Goal: Complete application form: Complete application form

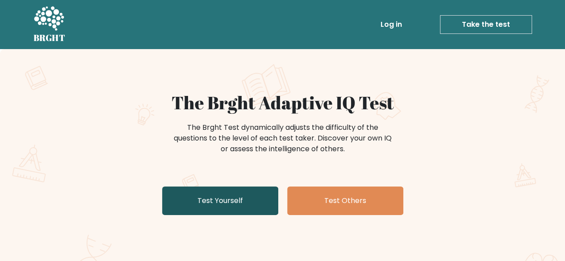
click at [206, 195] on link "Test Yourself" at bounding box center [220, 201] width 116 height 29
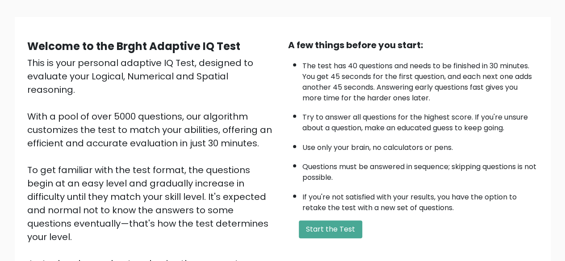
scroll to position [54, 0]
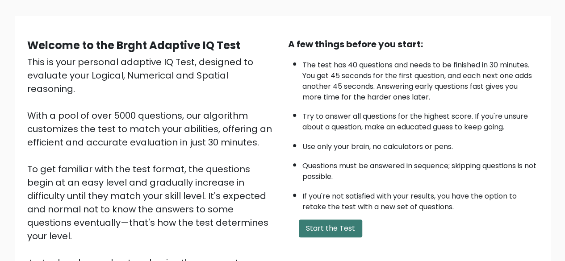
click at [340, 230] on button "Start the Test" at bounding box center [330, 229] width 63 height 18
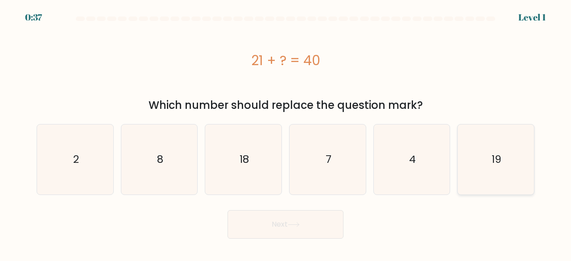
click at [510, 140] on icon "19" at bounding box center [496, 160] width 70 height 70
click at [286, 133] on input "f. 19" at bounding box center [286, 132] width 0 height 2
radio input "true"
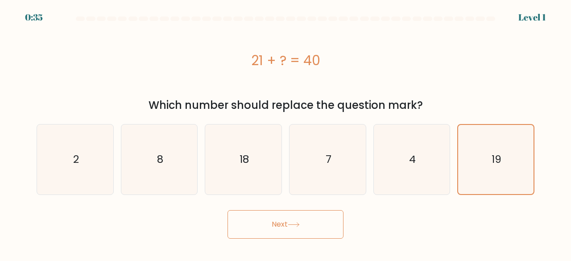
click at [290, 228] on button "Next" at bounding box center [286, 224] width 116 height 29
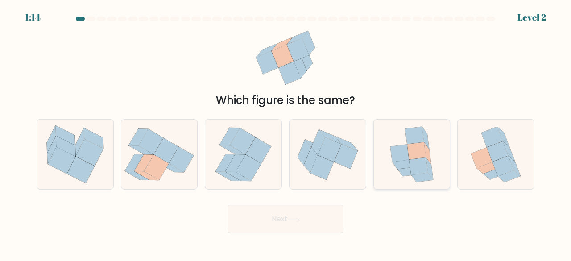
click at [398, 148] on icon at bounding box center [399, 153] width 19 height 17
click at [286, 133] on input "e." at bounding box center [286, 132] width 0 height 2
radio input "true"
click at [314, 217] on button "Next" at bounding box center [286, 219] width 116 height 29
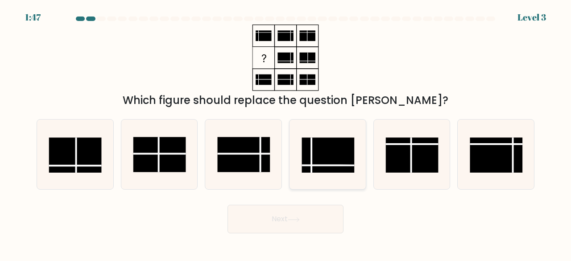
click at [336, 156] on rect at bounding box center [328, 154] width 53 height 35
click at [286, 133] on input "d." at bounding box center [286, 132] width 0 height 2
radio input "true"
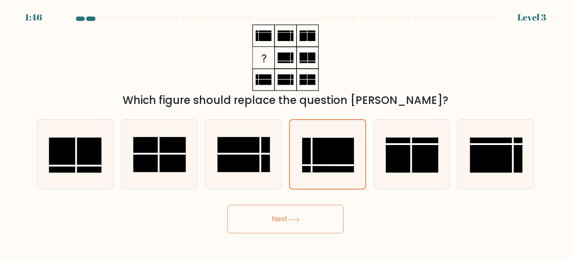
click at [281, 211] on button "Next" at bounding box center [286, 219] width 116 height 29
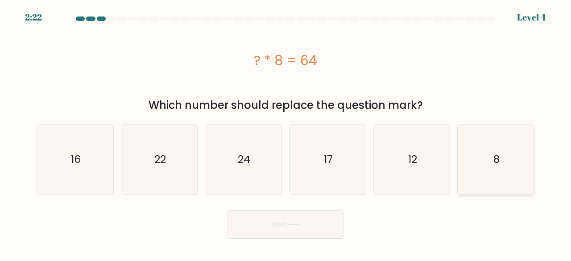
click at [482, 144] on icon "8" at bounding box center [496, 160] width 70 height 70
click at [286, 133] on input "f. 8" at bounding box center [286, 132] width 0 height 2
radio input "true"
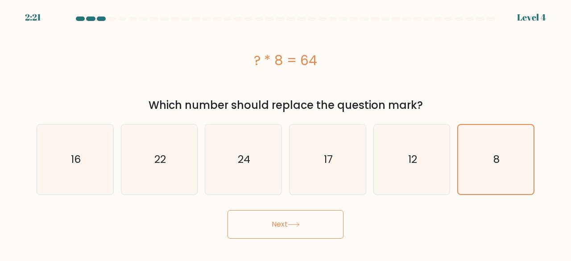
click at [284, 216] on button "Next" at bounding box center [286, 224] width 116 height 29
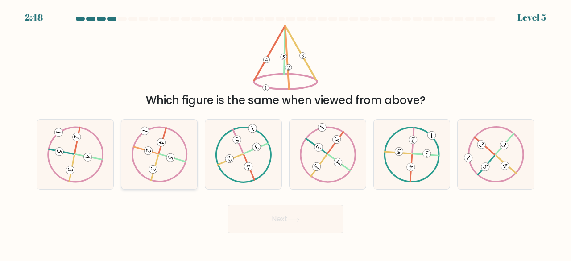
click at [165, 164] on icon at bounding box center [159, 154] width 57 height 56
click at [286, 133] on input "b." at bounding box center [286, 132] width 0 height 2
radio input "true"
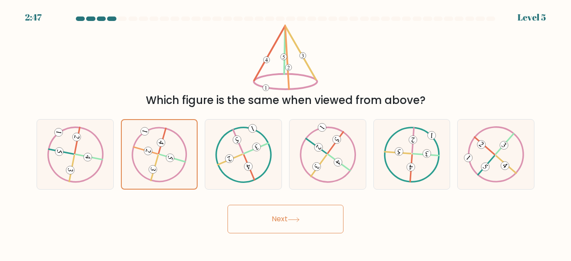
click at [294, 224] on button "Next" at bounding box center [286, 219] width 116 height 29
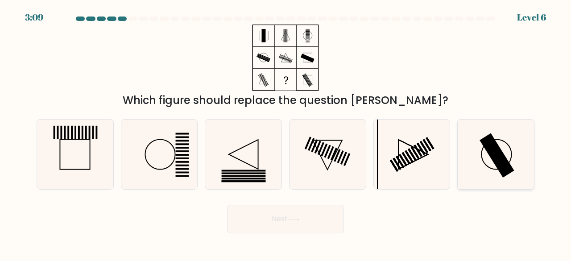
click at [490, 140] on rect at bounding box center [497, 155] width 35 height 45
click at [286, 133] on input "f." at bounding box center [286, 132] width 0 height 2
radio input "true"
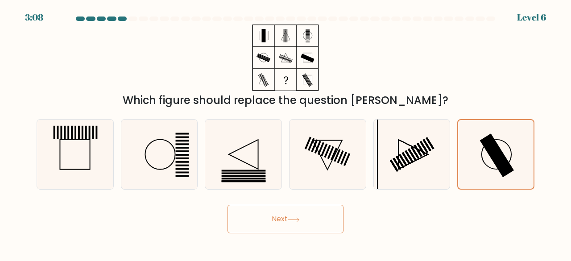
click at [291, 207] on button "Next" at bounding box center [286, 219] width 116 height 29
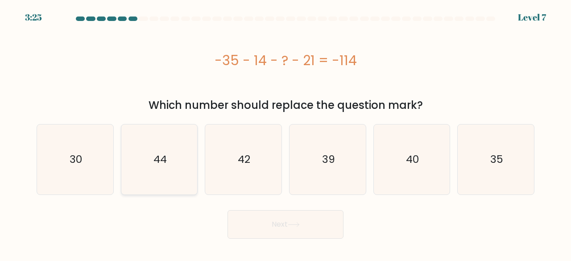
click at [137, 159] on icon "44" at bounding box center [160, 160] width 70 height 70
click at [286, 133] on input "b. 44" at bounding box center [286, 132] width 0 height 2
radio input "true"
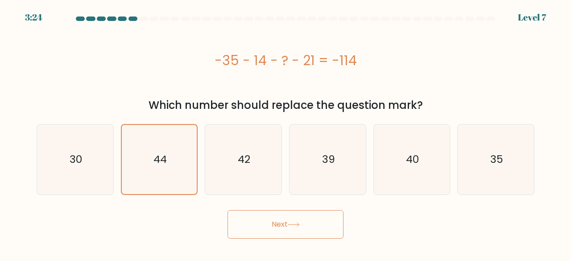
click at [268, 220] on button "Next" at bounding box center [286, 224] width 116 height 29
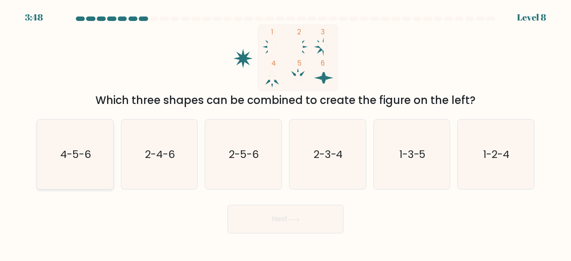
click at [96, 171] on icon "4-5-6" at bounding box center [75, 155] width 70 height 70
click at [286, 133] on input "a. 4-5-6" at bounding box center [286, 132] width 0 height 2
radio input "true"
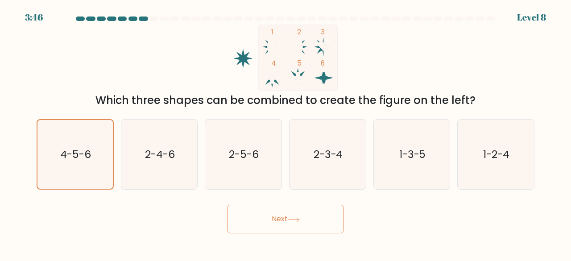
click at [275, 217] on button "Next" at bounding box center [286, 219] width 116 height 29
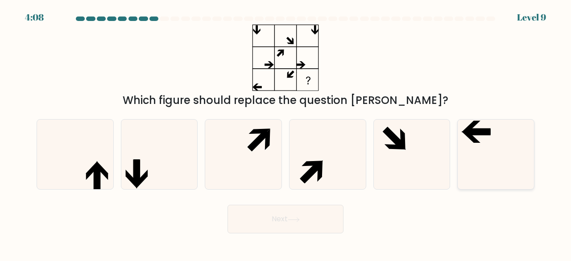
click at [461, 144] on icon at bounding box center [496, 155] width 70 height 70
click at [286, 133] on input "f." at bounding box center [286, 132] width 0 height 2
radio input "true"
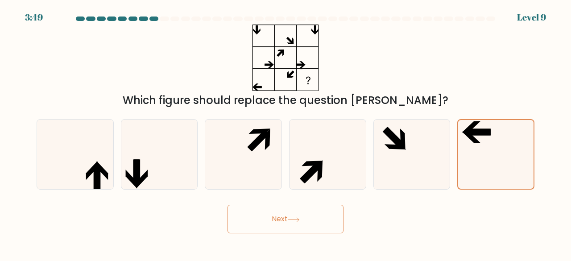
click at [246, 222] on button "Next" at bounding box center [286, 219] width 116 height 29
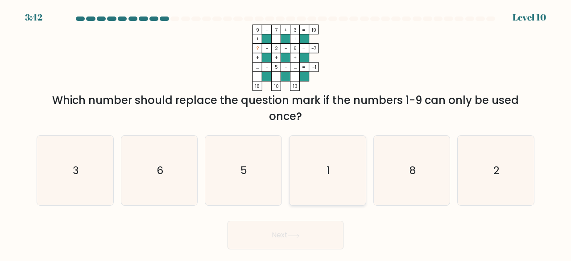
click at [324, 160] on icon "1" at bounding box center [328, 171] width 70 height 70
click at [286, 133] on input "d. 1" at bounding box center [286, 132] width 0 height 2
radio input "true"
click at [316, 239] on button "Next" at bounding box center [286, 235] width 116 height 29
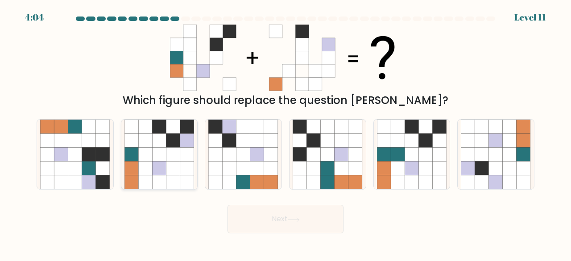
click at [151, 177] on icon at bounding box center [145, 182] width 14 height 14
click at [286, 133] on input "b." at bounding box center [286, 132] width 0 height 2
radio input "true"
click at [295, 212] on button "Next" at bounding box center [286, 219] width 116 height 29
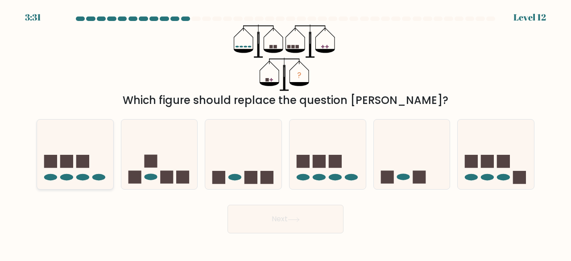
click at [74, 171] on icon at bounding box center [75, 154] width 76 height 63
click at [286, 133] on input "a." at bounding box center [286, 132] width 0 height 2
radio input "true"
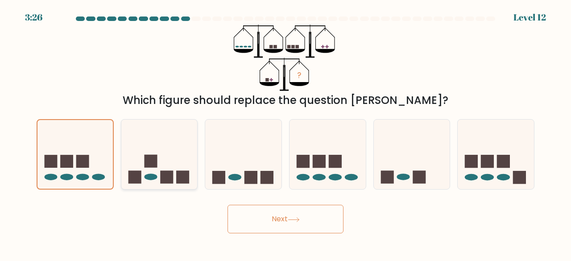
click at [157, 176] on icon at bounding box center [159, 154] width 76 height 63
click at [286, 133] on input "b." at bounding box center [286, 132] width 0 height 2
radio input "true"
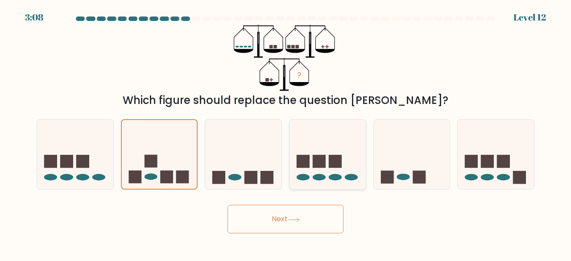
click at [327, 163] on icon at bounding box center [328, 154] width 76 height 63
click at [286, 133] on input "d." at bounding box center [286, 132] width 0 height 2
radio input "true"
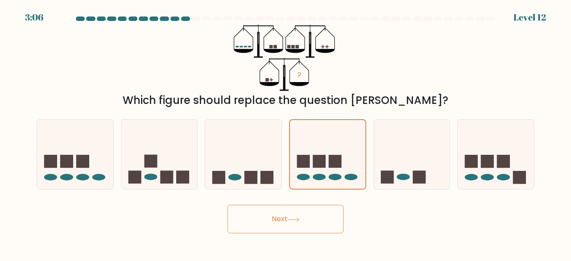
click at [305, 232] on button "Next" at bounding box center [286, 219] width 116 height 29
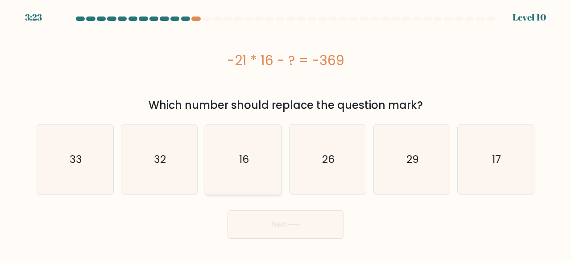
click at [235, 165] on icon "16" at bounding box center [243, 160] width 70 height 70
click at [286, 133] on input "c. 16" at bounding box center [286, 132] width 0 height 2
radio input "true"
click at [73, 164] on text "33" at bounding box center [76, 159] width 12 height 15
click at [286, 133] on input "a. 33" at bounding box center [286, 132] width 0 height 2
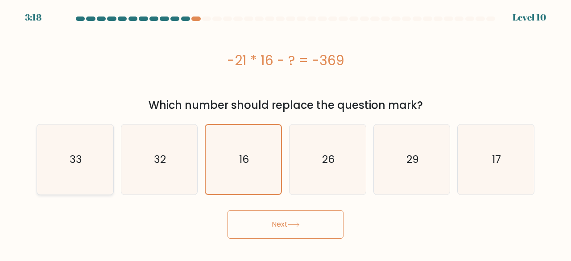
radio input "true"
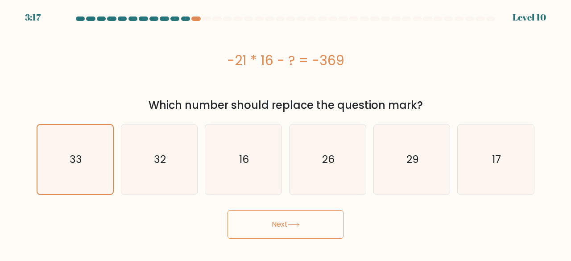
click at [255, 214] on button "Next" at bounding box center [286, 224] width 116 height 29
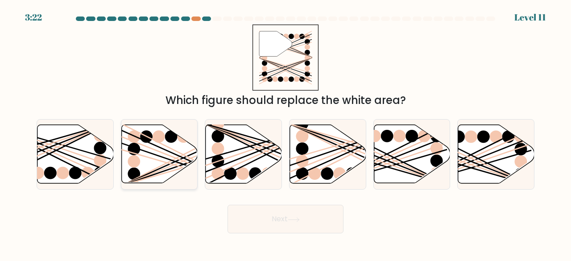
click at [161, 154] on icon at bounding box center [159, 154] width 76 height 58
click at [286, 133] on input "b." at bounding box center [286, 132] width 0 height 2
radio input "true"
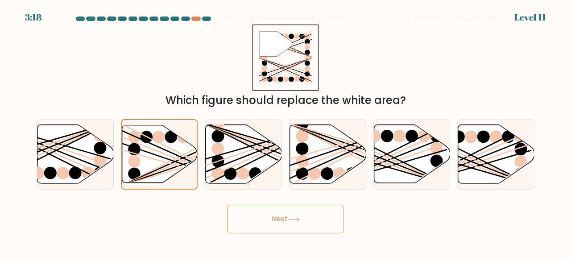
click at [273, 215] on button "Next" at bounding box center [286, 219] width 116 height 29
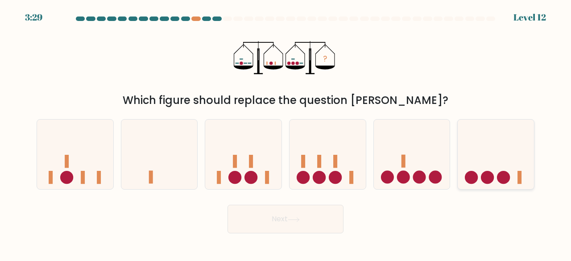
click at [504, 173] on circle at bounding box center [503, 177] width 13 height 13
click at [286, 133] on input "f." at bounding box center [286, 132] width 0 height 2
radio input "true"
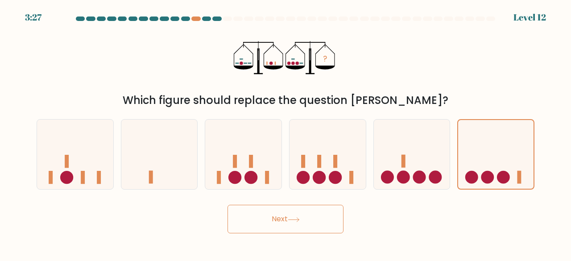
click at [273, 220] on button "Next" at bounding box center [286, 219] width 116 height 29
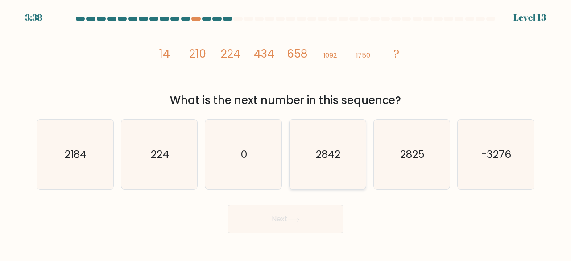
click at [318, 125] on icon "2842" at bounding box center [328, 155] width 70 height 70
click at [286, 131] on input "d. 2842" at bounding box center [286, 132] width 0 height 2
radio input "true"
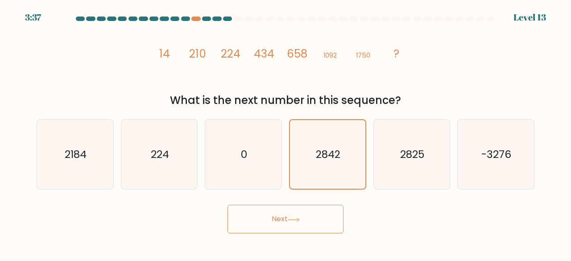
click at [296, 220] on icon at bounding box center [294, 219] width 12 height 5
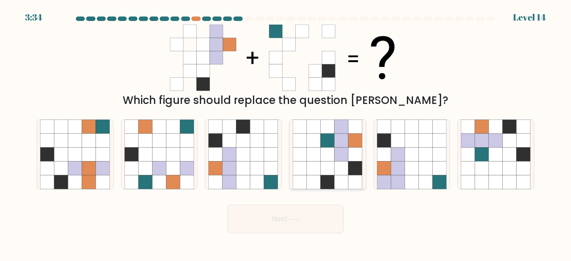
click at [339, 159] on icon at bounding box center [342, 155] width 14 height 14
click at [286, 133] on input "d." at bounding box center [286, 132] width 0 height 2
radio input "true"
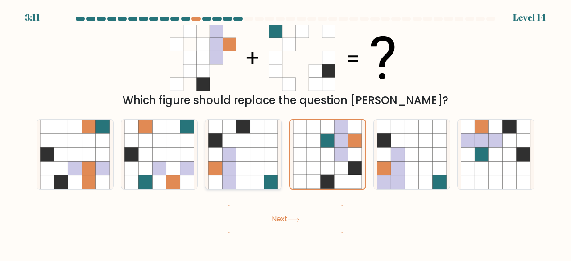
click at [239, 156] on icon at bounding box center [244, 155] width 14 height 14
click at [286, 133] on input "c." at bounding box center [286, 132] width 0 height 2
radio input "true"
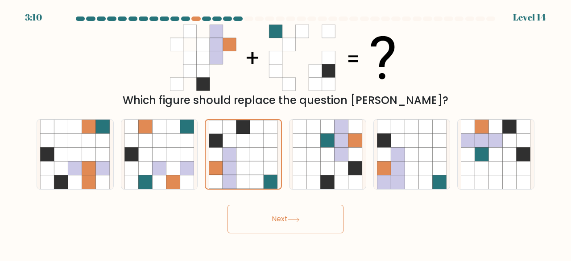
click at [298, 216] on button "Next" at bounding box center [286, 219] width 116 height 29
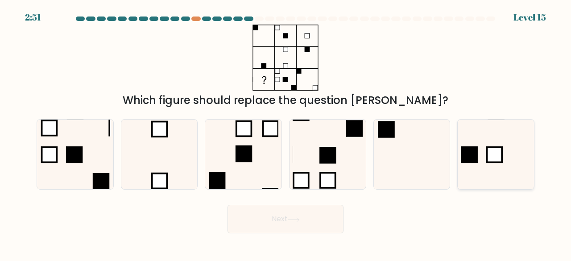
click at [490, 150] on rect at bounding box center [494, 154] width 15 height 15
click at [286, 133] on input "f." at bounding box center [286, 132] width 0 height 2
radio input "true"
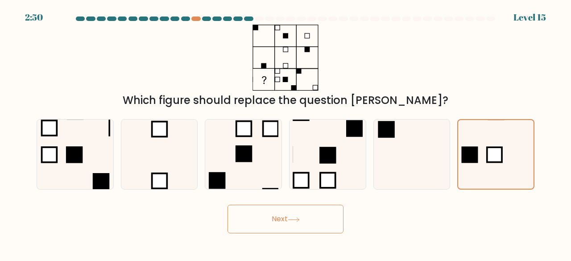
click at [313, 209] on button "Next" at bounding box center [286, 219] width 116 height 29
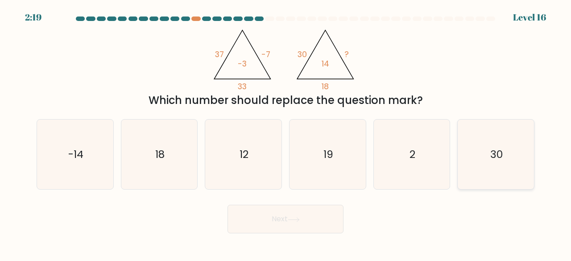
click at [465, 149] on icon "30" at bounding box center [496, 155] width 70 height 70
click at [286, 133] on input "f. 30" at bounding box center [286, 132] width 0 height 2
radio input "true"
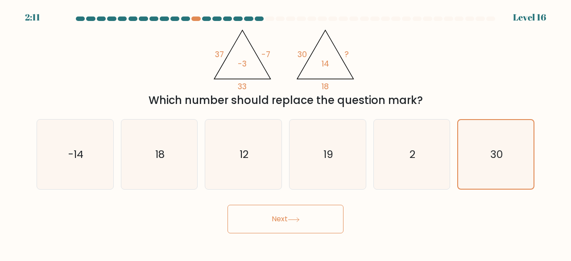
click at [312, 222] on button "Next" at bounding box center [286, 219] width 116 height 29
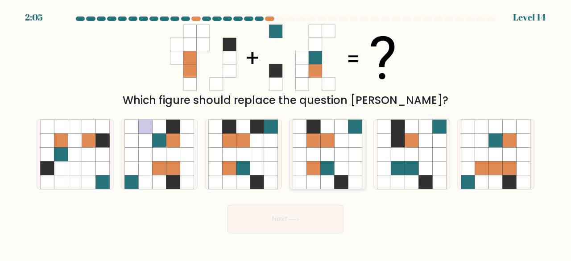
click at [322, 137] on icon at bounding box center [328, 140] width 14 height 14
click at [286, 133] on input "d." at bounding box center [286, 132] width 0 height 2
radio input "true"
click at [295, 211] on button "Next" at bounding box center [286, 219] width 116 height 29
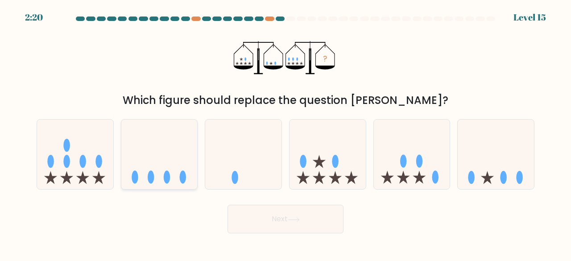
click at [131, 131] on icon at bounding box center [159, 154] width 76 height 63
click at [286, 131] on input "b." at bounding box center [286, 132] width 0 height 2
radio input "true"
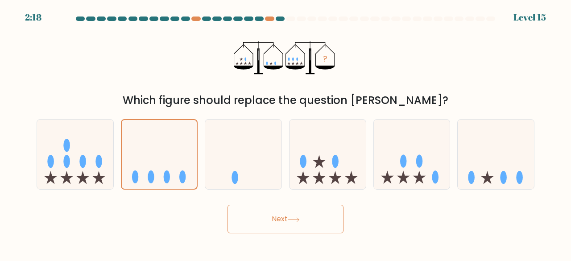
click at [299, 229] on button "Next" at bounding box center [286, 219] width 116 height 29
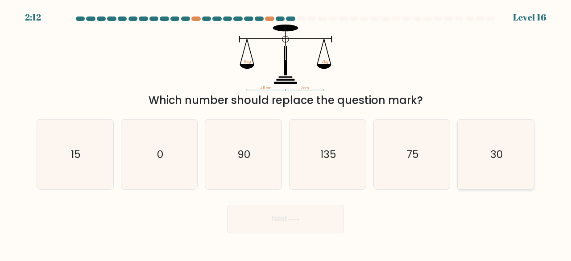
click at [478, 170] on icon "30" at bounding box center [496, 155] width 70 height 70
click at [286, 133] on input "f. 30" at bounding box center [286, 132] width 0 height 2
radio input "true"
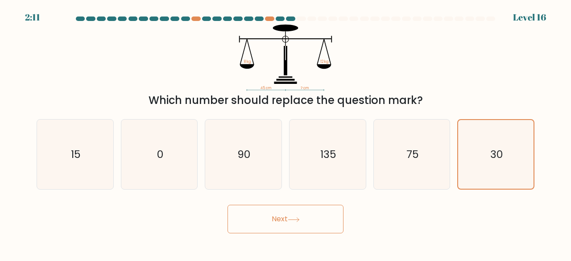
click at [330, 226] on button "Next" at bounding box center [286, 219] width 116 height 29
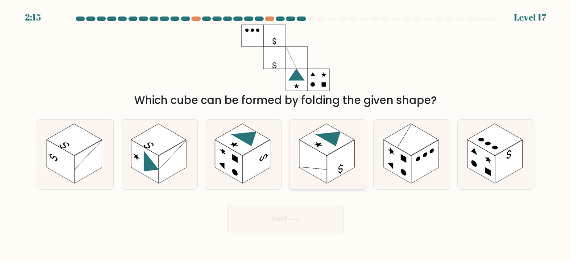
click at [317, 139] on rect at bounding box center [326, 140] width 55 height 32
click at [286, 133] on input "d." at bounding box center [286, 132] width 0 height 2
radio input "true"
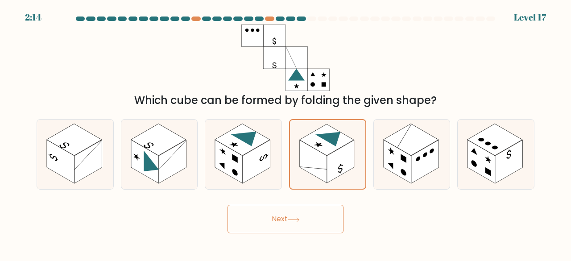
click at [303, 204] on div "Next" at bounding box center [285, 216] width 509 height 33
click at [299, 220] on icon at bounding box center [293, 220] width 11 height 4
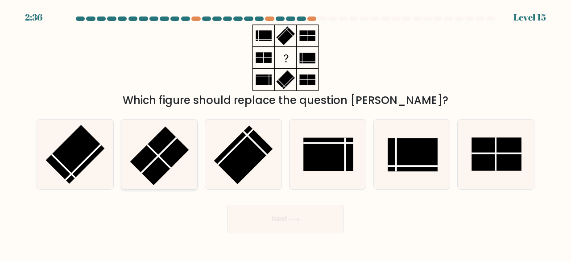
click at [154, 158] on line at bounding box center [158, 154] width 35 height 35
click at [286, 133] on input "b." at bounding box center [286, 132] width 0 height 2
radio input "true"
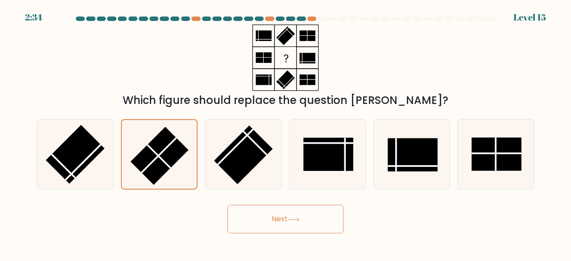
click at [274, 225] on button "Next" at bounding box center [286, 219] width 116 height 29
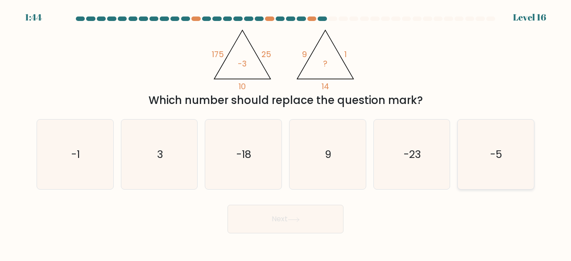
click at [483, 154] on icon "-5" at bounding box center [496, 155] width 70 height 70
click at [286, 133] on input "f. -5" at bounding box center [286, 132] width 0 height 2
radio input "true"
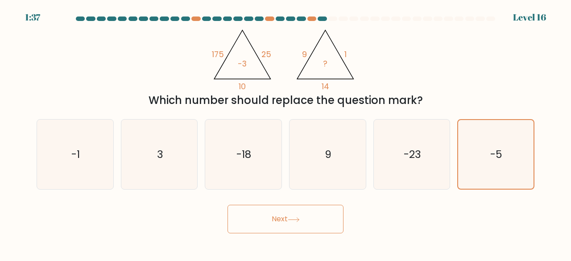
click at [269, 207] on button "Next" at bounding box center [286, 219] width 116 height 29
click at [284, 223] on button "Next" at bounding box center [286, 219] width 116 height 29
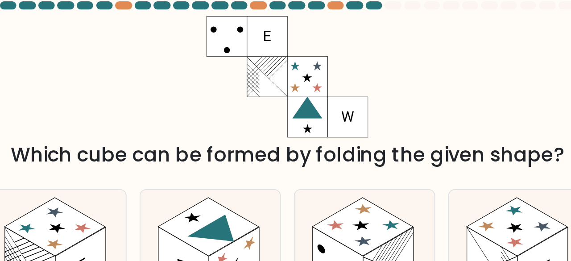
click at [272, 57] on rect at bounding box center [275, 58] width 22 height 22
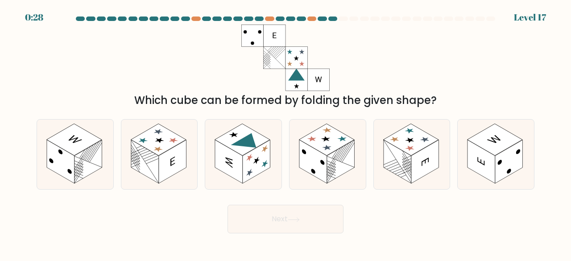
drag, startPoint x: 463, startPoint y: 109, endPoint x: 456, endPoint y: 112, distance: 7.2
click at [456, 112] on form at bounding box center [285, 125] width 571 height 217
click at [419, 139] on rect at bounding box center [410, 140] width 55 height 32
click at [286, 133] on input "e." at bounding box center [286, 132] width 0 height 2
radio input "true"
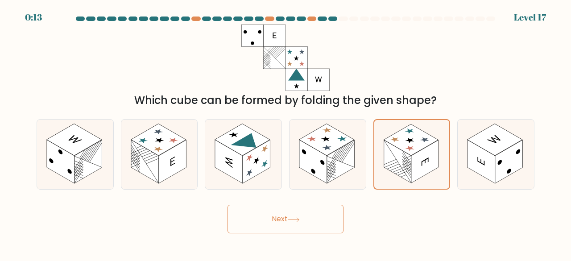
click at [295, 215] on button "Next" at bounding box center [286, 219] width 116 height 29
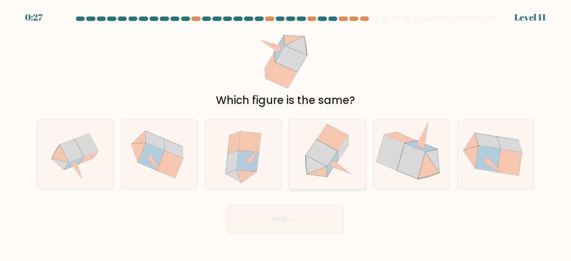
click at [342, 166] on icon at bounding box center [327, 155] width 69 height 70
click at [286, 133] on input "d." at bounding box center [286, 132] width 0 height 2
radio input "true"
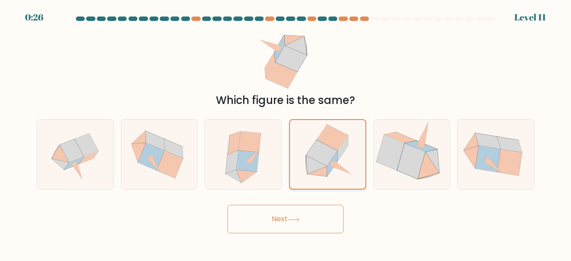
click at [342, 166] on icon at bounding box center [328, 154] width 68 height 69
click at [286, 133] on input "d." at bounding box center [286, 132] width 0 height 2
click at [299, 216] on button "Next" at bounding box center [286, 219] width 116 height 29
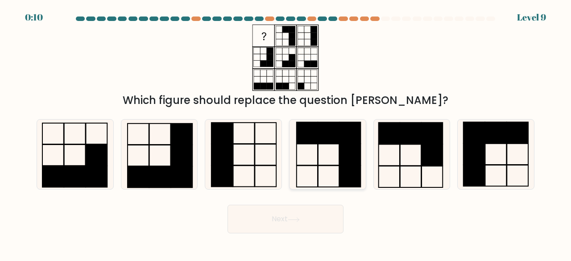
click at [332, 137] on rect at bounding box center [328, 132] width 21 height 21
click at [286, 133] on input "d." at bounding box center [286, 132] width 0 height 2
radio input "true"
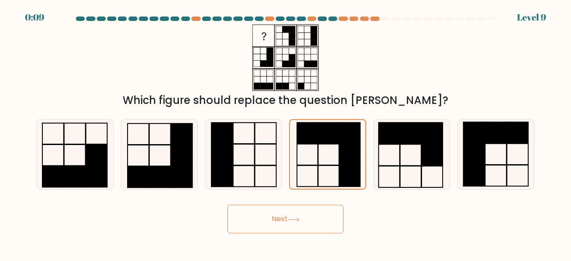
click at [282, 224] on button "Next" at bounding box center [286, 219] width 116 height 29
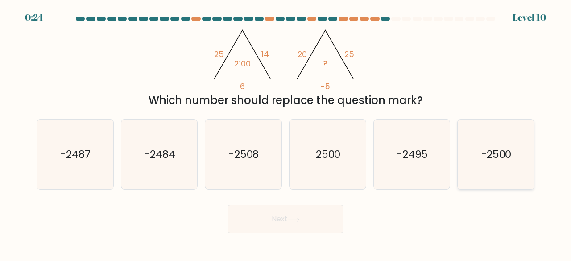
click at [496, 149] on text "-2500" at bounding box center [497, 154] width 30 height 15
click at [286, 133] on input "f. -2500" at bounding box center [286, 132] width 0 height 2
radio input "true"
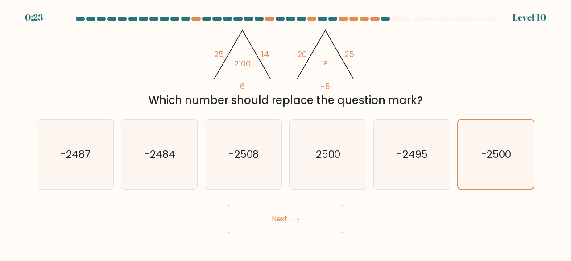
click at [291, 223] on button "Next" at bounding box center [286, 219] width 116 height 29
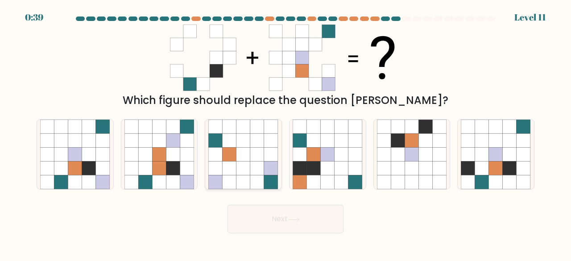
click at [246, 151] on icon at bounding box center [244, 155] width 14 height 14
click at [286, 133] on input "c." at bounding box center [286, 132] width 0 height 2
radio input "true"
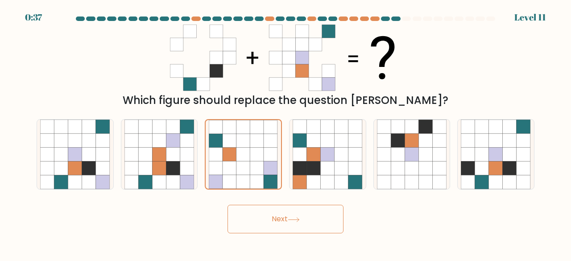
click at [288, 224] on button "Next" at bounding box center [286, 219] width 116 height 29
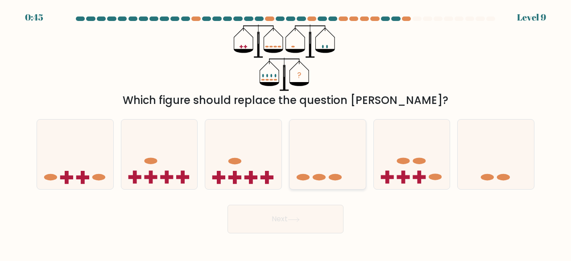
click at [316, 166] on icon at bounding box center [328, 154] width 76 height 63
click at [286, 133] on input "d." at bounding box center [286, 132] width 0 height 2
radio input "true"
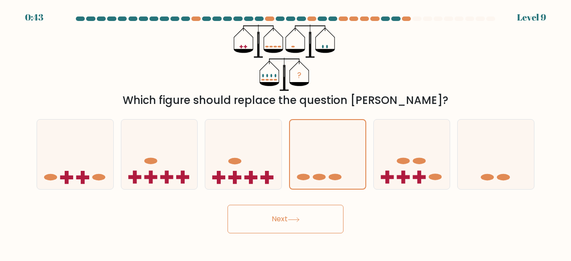
click at [299, 224] on button "Next" at bounding box center [286, 219] width 116 height 29
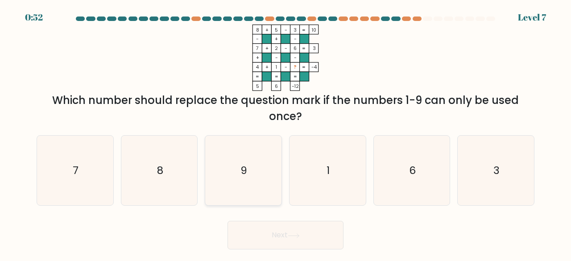
click at [245, 163] on text "9" at bounding box center [244, 170] width 7 height 15
click at [286, 133] on input "c. 9" at bounding box center [286, 132] width 0 height 2
radio input "true"
click at [262, 234] on button "Next" at bounding box center [286, 235] width 116 height 29
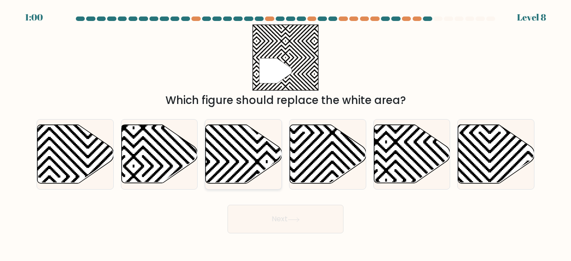
click at [255, 145] on icon at bounding box center [244, 154] width 76 height 58
click at [286, 133] on input "c." at bounding box center [286, 132] width 0 height 2
radio input "true"
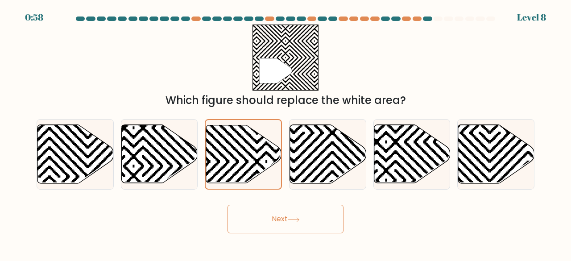
click at [278, 225] on button "Next" at bounding box center [286, 219] width 116 height 29
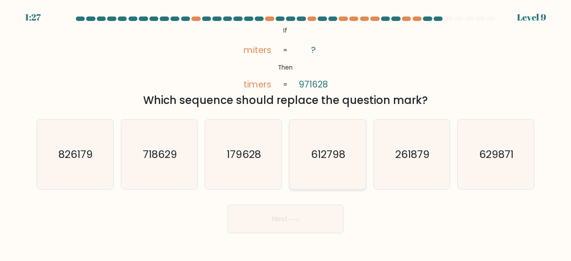
click at [337, 168] on icon "612798" at bounding box center [328, 155] width 70 height 70
click at [286, 133] on input "d. 612798" at bounding box center [286, 132] width 0 height 2
radio input "true"
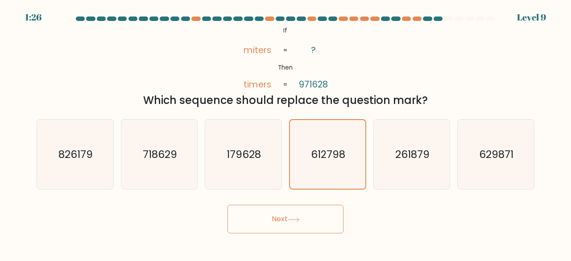
click at [322, 223] on button "Next" at bounding box center [286, 219] width 116 height 29
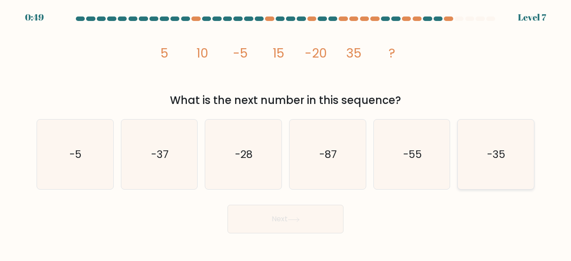
click at [501, 172] on icon "-35" at bounding box center [496, 155] width 70 height 70
click at [286, 133] on input "f. -35" at bounding box center [286, 132] width 0 height 2
radio input "true"
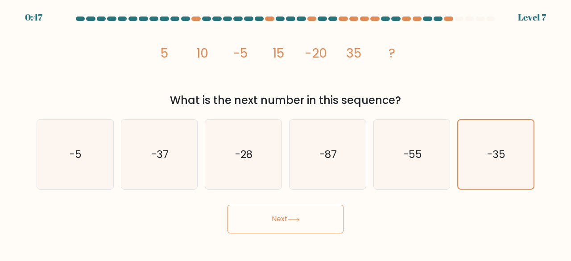
click at [281, 230] on button "Next" at bounding box center [286, 219] width 116 height 29
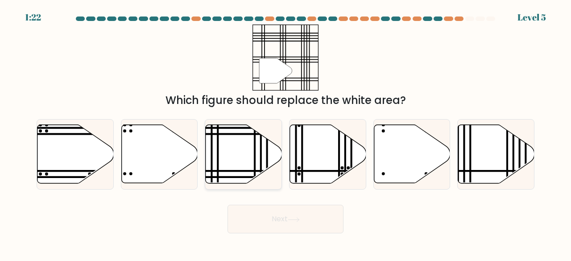
click at [235, 143] on icon at bounding box center [244, 154] width 76 height 58
click at [286, 133] on input "c." at bounding box center [286, 132] width 0 height 2
radio input "true"
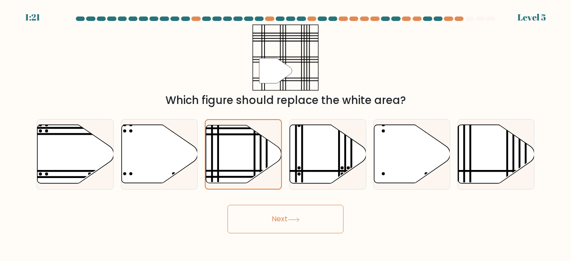
click at [267, 220] on button "Next" at bounding box center [286, 219] width 116 height 29
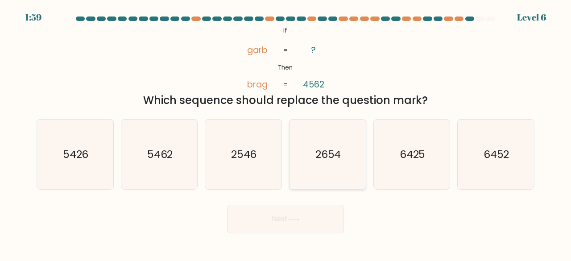
click at [351, 166] on icon "2654" at bounding box center [328, 155] width 70 height 70
click at [286, 133] on input "d. 2654" at bounding box center [286, 132] width 0 height 2
radio input "true"
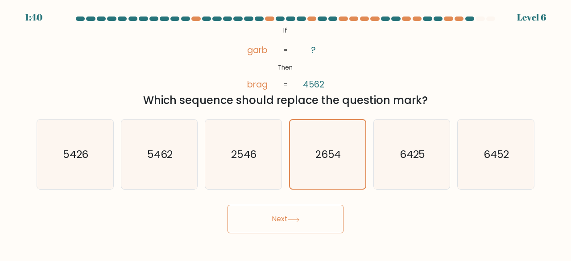
click at [313, 225] on button "Next" at bounding box center [286, 219] width 116 height 29
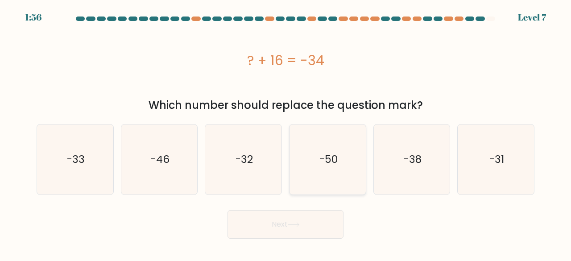
click at [312, 169] on icon "-50" at bounding box center [328, 160] width 70 height 70
click at [286, 133] on input "d. -50" at bounding box center [286, 132] width 0 height 2
radio input "true"
click at [299, 226] on icon at bounding box center [294, 224] width 12 height 5
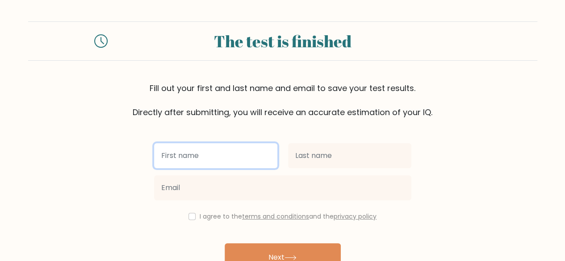
click at [233, 151] on input "text" at bounding box center [215, 155] width 123 height 25
type input "Amara"
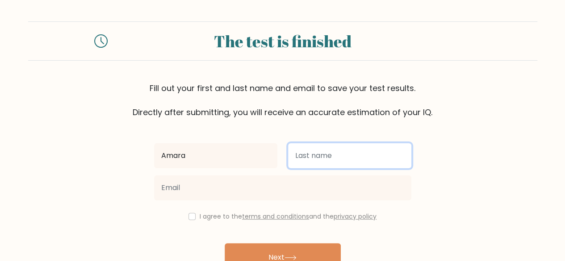
click at [313, 150] on input "text" at bounding box center [349, 155] width 123 height 25
type input "emerole"
click at [224, 243] on button "Next" at bounding box center [282, 257] width 116 height 29
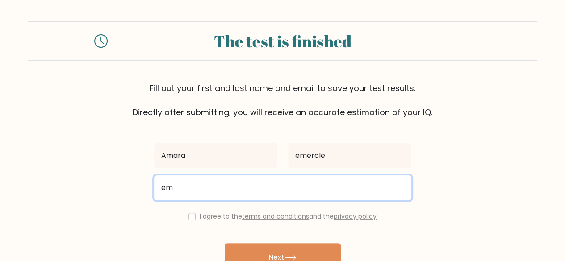
type input "[EMAIL_ADDRESS][DOMAIN_NAME]"
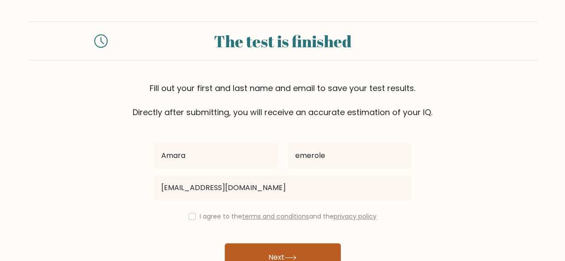
click at [280, 249] on button "Next" at bounding box center [282, 257] width 116 height 29
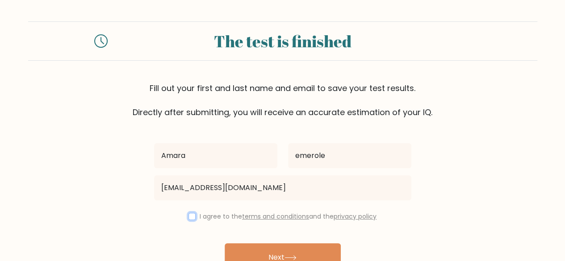
click at [192, 215] on input "checkbox" at bounding box center [191, 216] width 7 height 7
checkbox input "true"
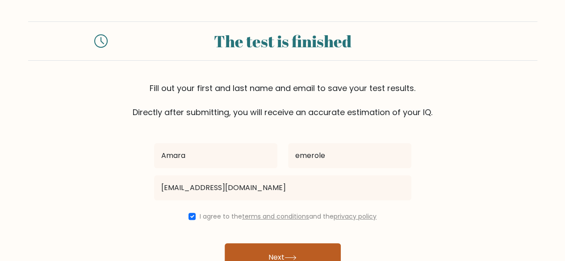
click at [245, 254] on button "Next" at bounding box center [282, 257] width 116 height 29
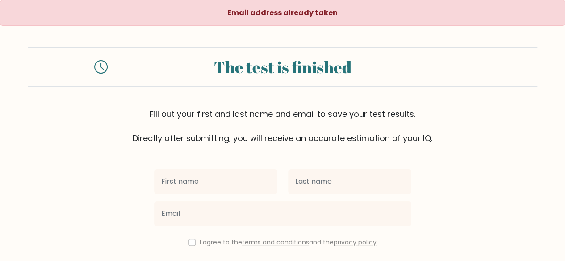
scroll to position [77, 0]
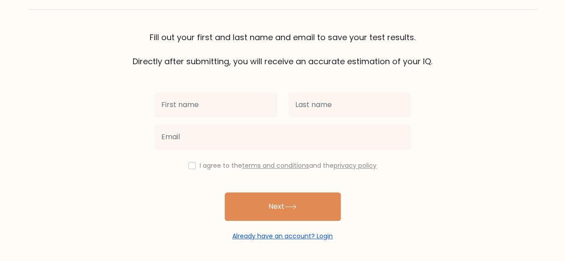
click at [280, 237] on link "Already have an account? Login" at bounding box center [282, 236] width 100 height 9
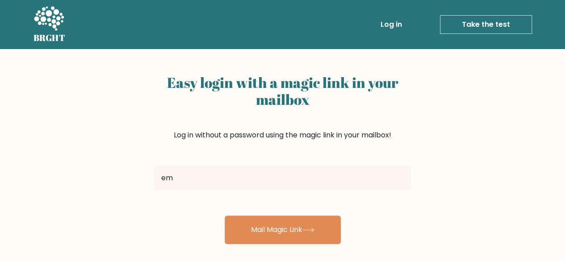
type input "[EMAIL_ADDRESS][DOMAIN_NAME]"
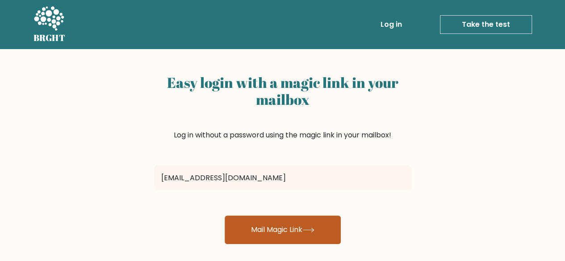
click at [280, 224] on button "Mail Magic Link" at bounding box center [282, 230] width 116 height 29
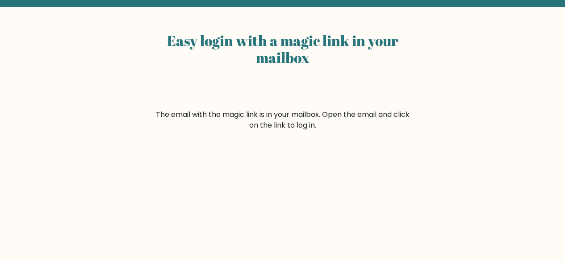
scroll to position [56, 0]
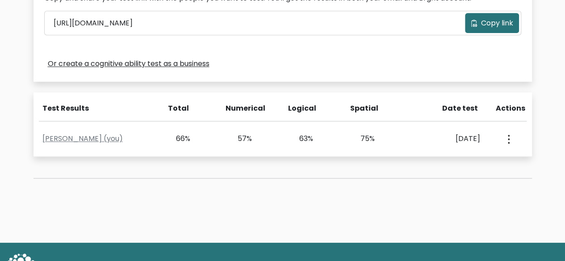
scroll to position [305, 0]
